Goal: Task Accomplishment & Management: Use online tool/utility

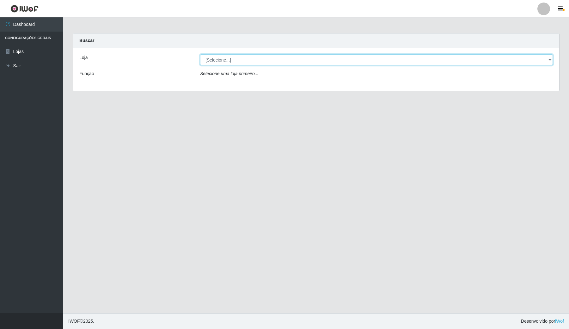
click at [268, 56] on select "[Selecione...] Rede Compras Supermercados - LOJA 4" at bounding box center [376, 59] width 353 height 11
select select "159"
click at [200, 54] on select "[Selecione...] Rede Compras Supermercados - LOJA 4" at bounding box center [376, 59] width 353 height 11
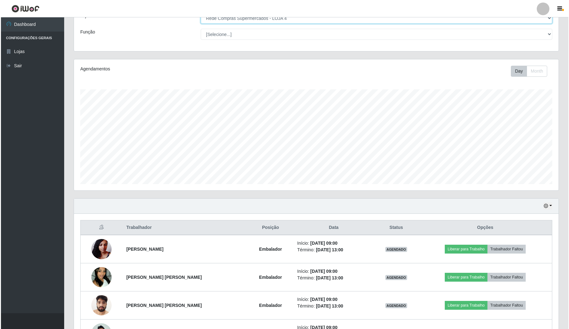
scroll to position [79, 0]
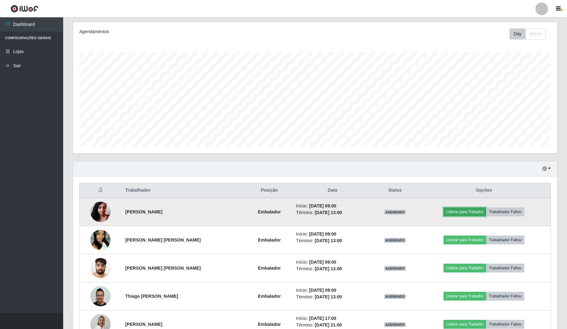
click at [465, 212] on button "Liberar para Trabalho" at bounding box center [465, 212] width 43 height 9
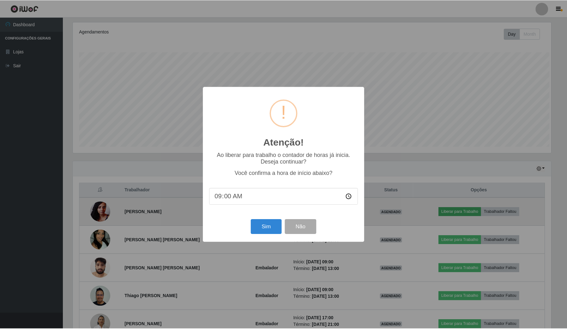
scroll to position [131, 480]
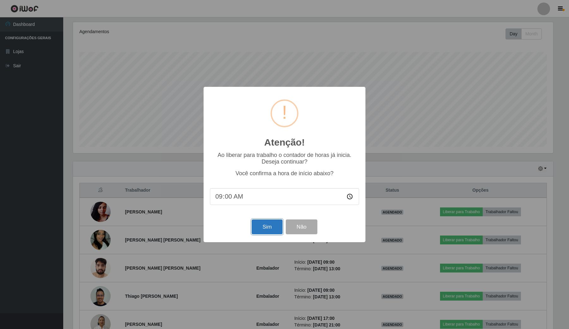
click at [269, 233] on button "Sim" at bounding box center [267, 227] width 31 height 15
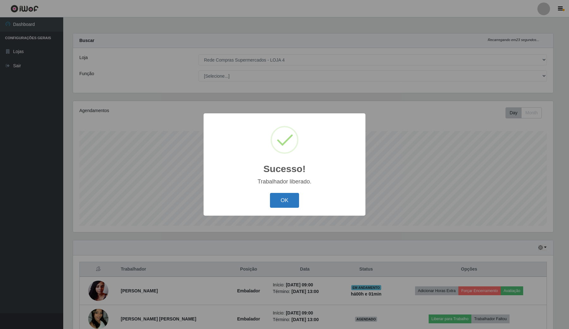
click at [286, 201] on button "OK" at bounding box center [284, 200] width 29 height 15
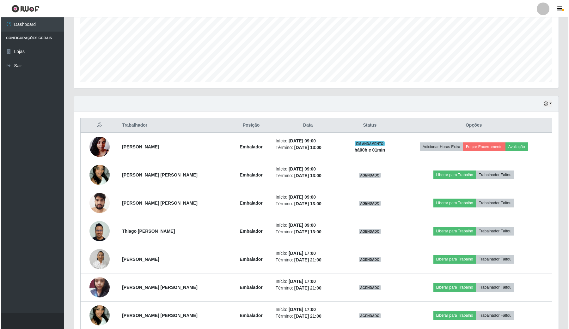
scroll to position [158, 0]
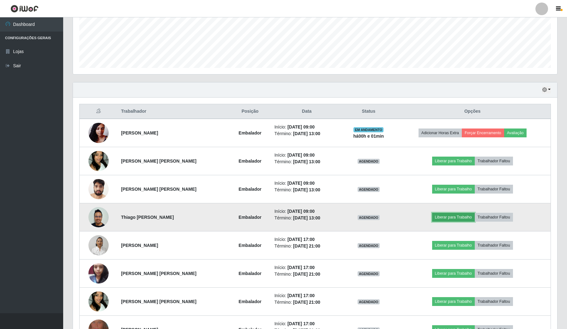
click at [439, 220] on button "Liberar para Trabalho" at bounding box center [453, 217] width 43 height 9
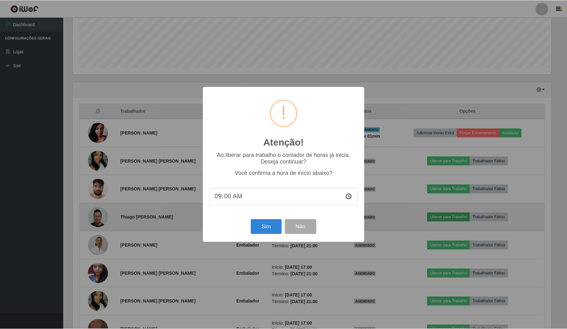
scroll to position [131, 480]
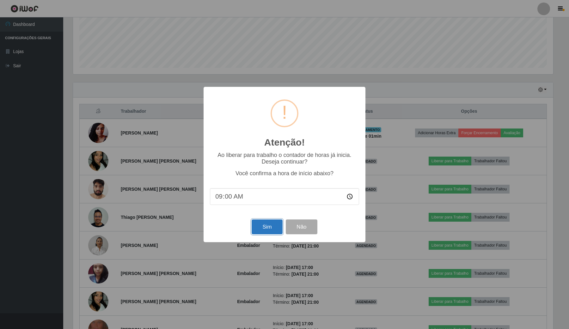
click at [269, 226] on button "Sim" at bounding box center [267, 227] width 31 height 15
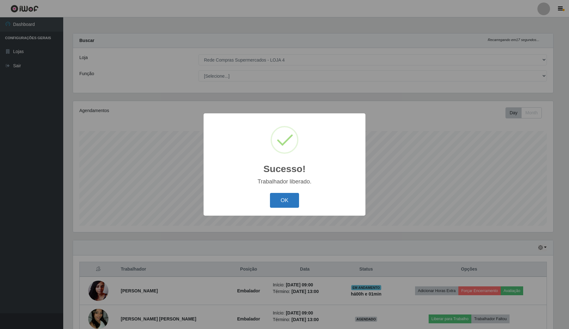
click at [277, 206] on button "OK" at bounding box center [284, 200] width 29 height 15
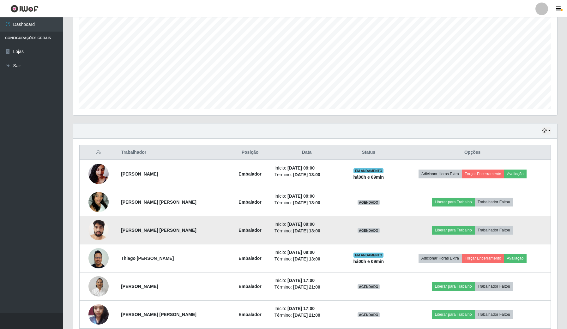
scroll to position [119, 0]
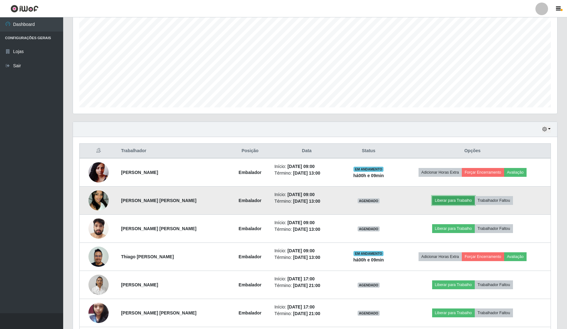
click at [462, 200] on button "Liberar para Trabalho" at bounding box center [453, 200] width 43 height 9
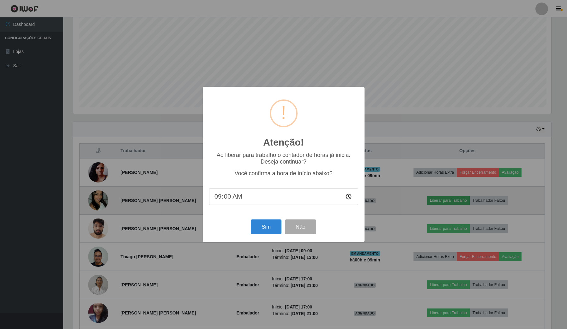
scroll to position [131, 480]
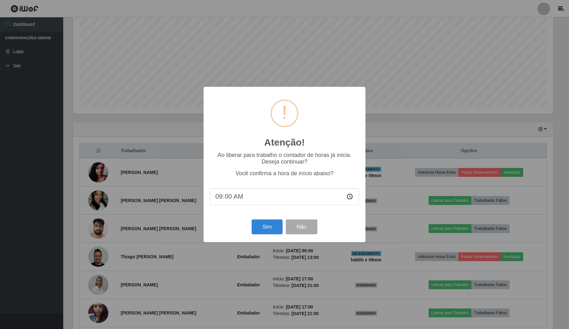
click at [228, 198] on input "09:00" at bounding box center [284, 196] width 149 height 17
type input "09:07"
click at [265, 232] on button "Sim" at bounding box center [267, 227] width 31 height 15
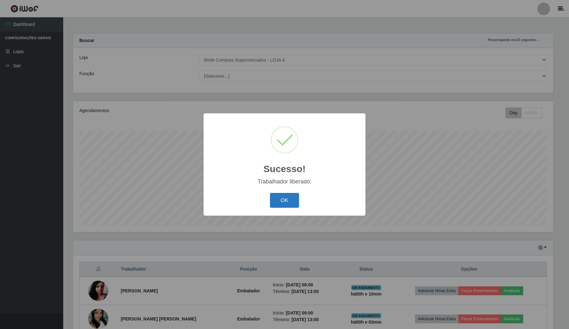
click at [282, 202] on button "OK" at bounding box center [284, 200] width 29 height 15
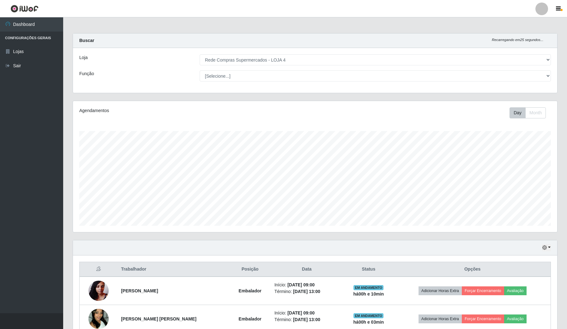
scroll to position [119, 0]
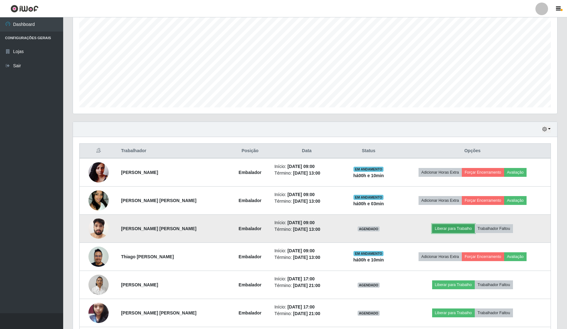
click at [446, 229] on button "Liberar para Trabalho" at bounding box center [453, 228] width 43 height 9
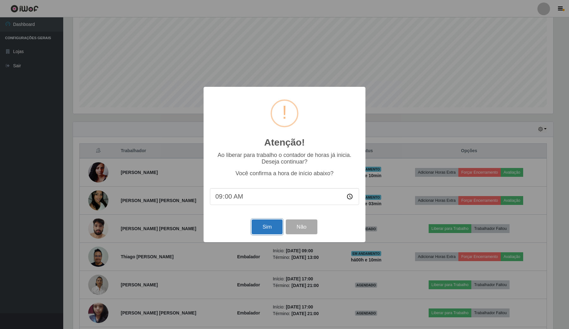
click at [274, 232] on button "Sim" at bounding box center [267, 227] width 31 height 15
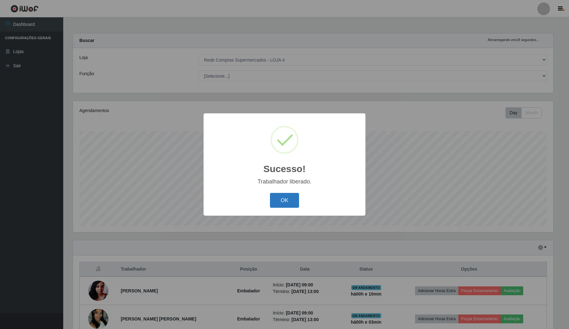
click at [282, 202] on button "OK" at bounding box center [284, 200] width 29 height 15
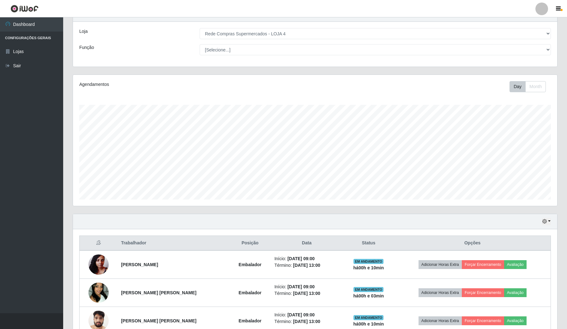
scroll to position [79, 0]
